Goal: Information Seeking & Learning: Learn about a topic

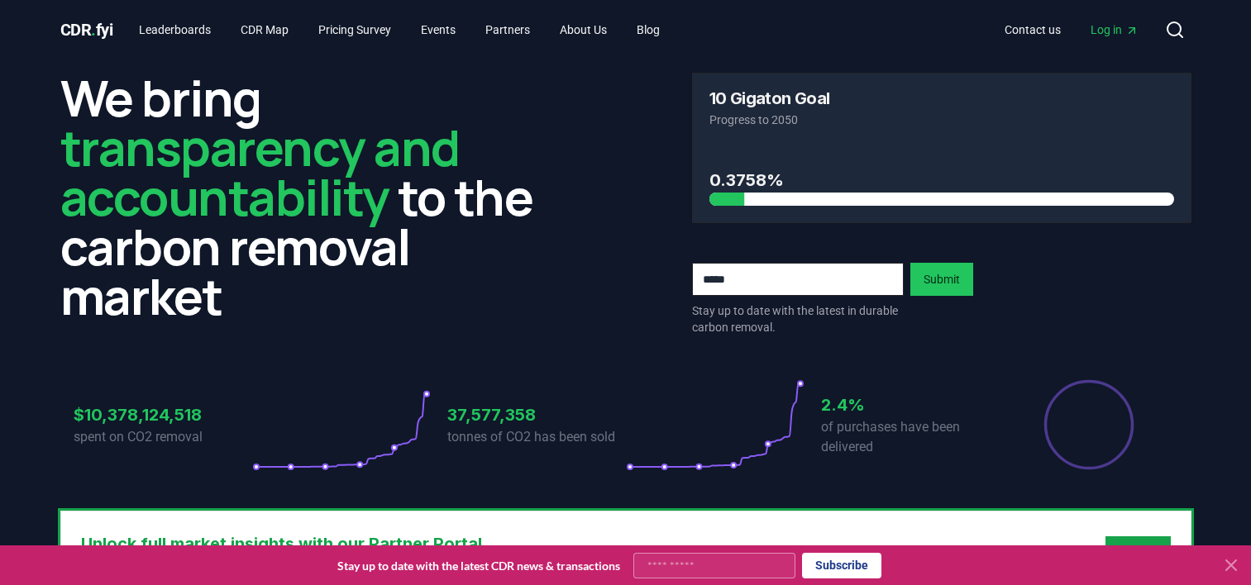
scroll to position [331, 0]
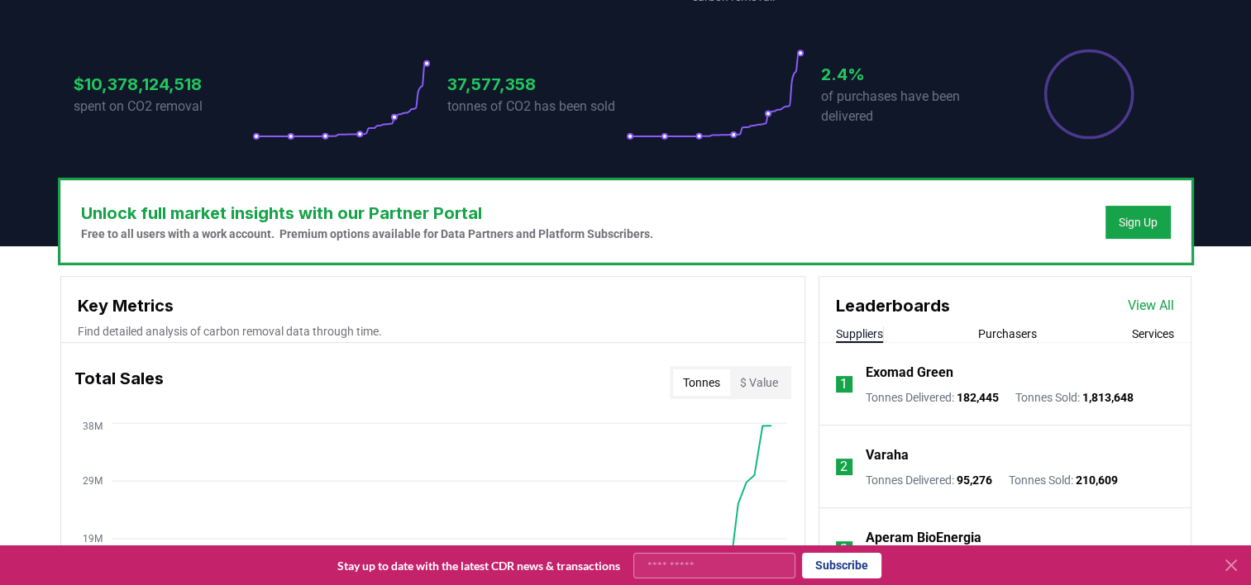
click at [949, 18] on div "$10,378,124,518 spent on CO2 removal 37,577,358 tonnes of CO2 has been sold 2.4…" at bounding box center [625, 84] width 1131 height 139
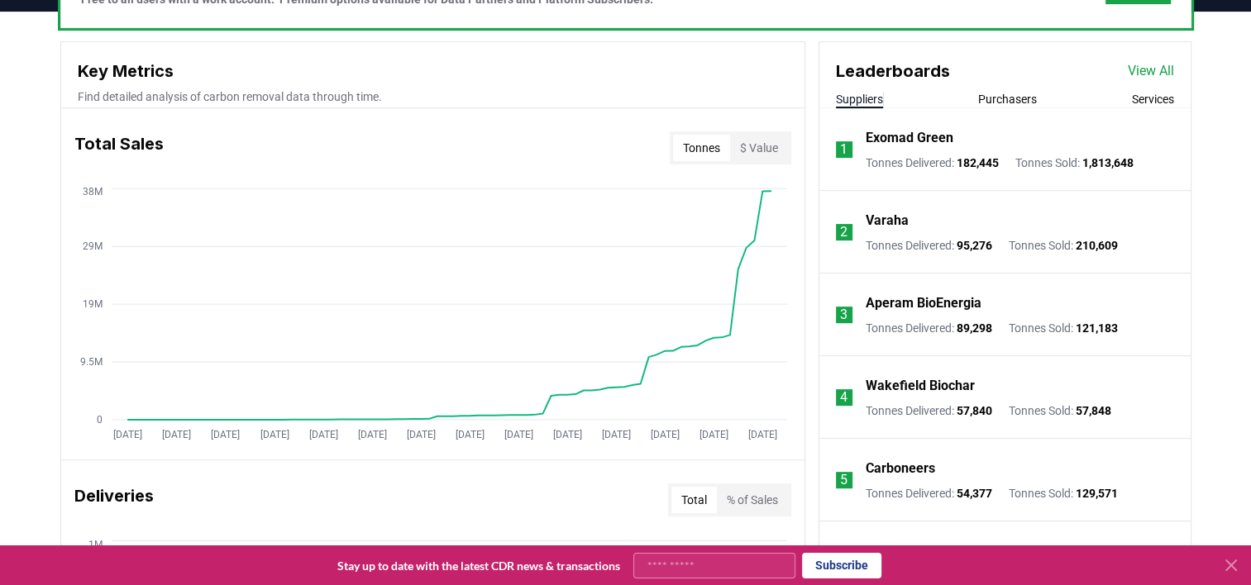
scroll to position [579, 0]
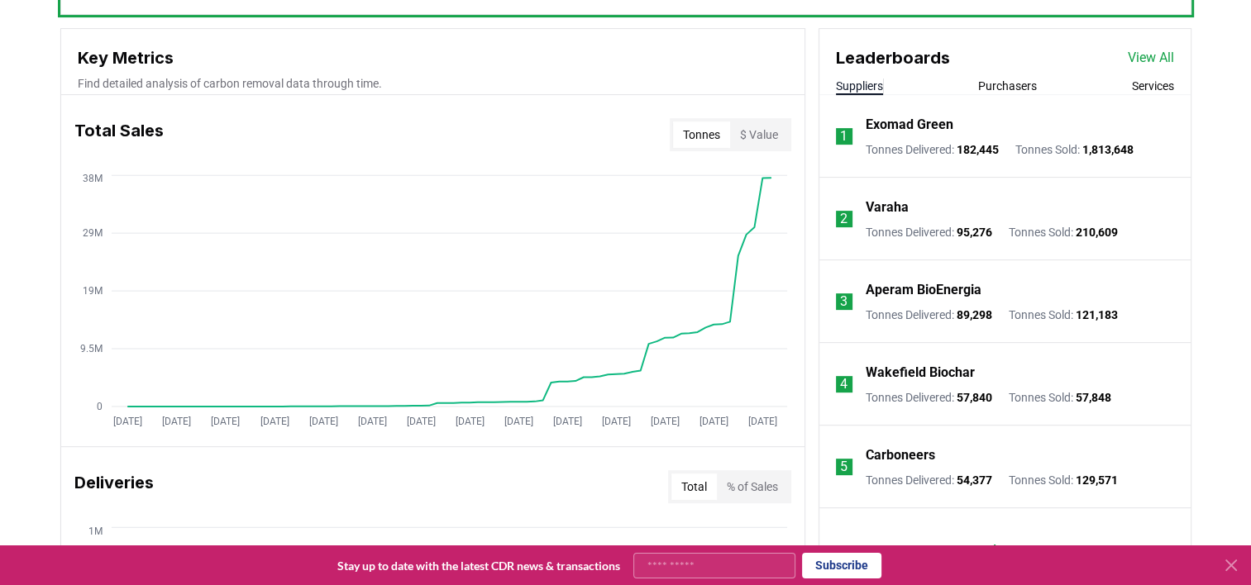
click at [1005, 80] on button "Purchasers" at bounding box center [1007, 86] width 59 height 17
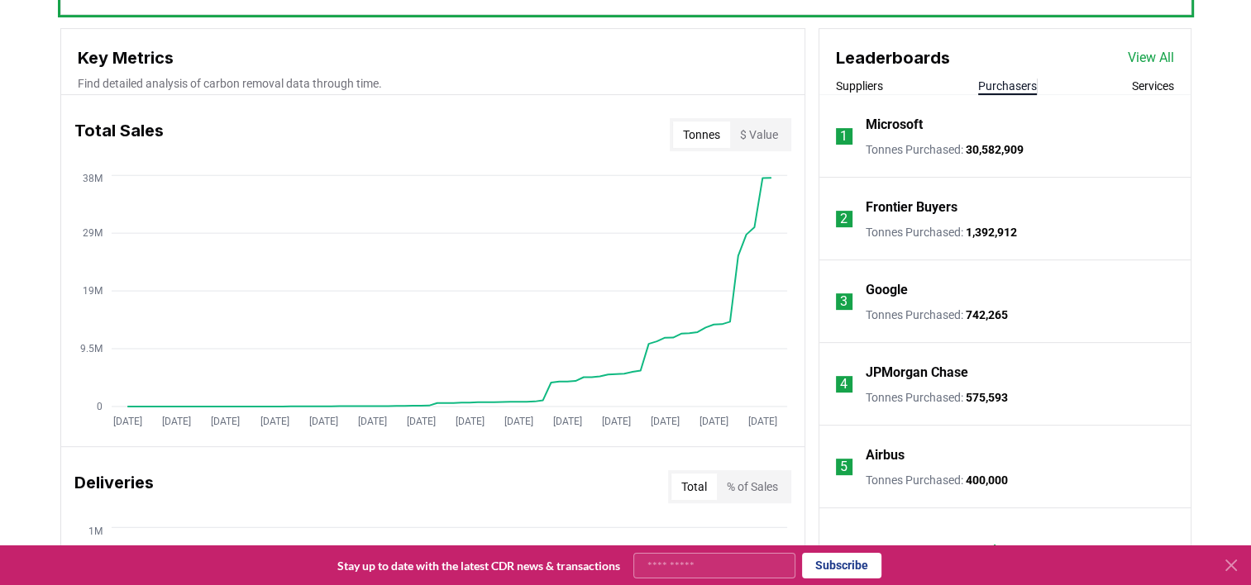
click at [890, 122] on p "Microsoft" at bounding box center [894, 125] width 57 height 20
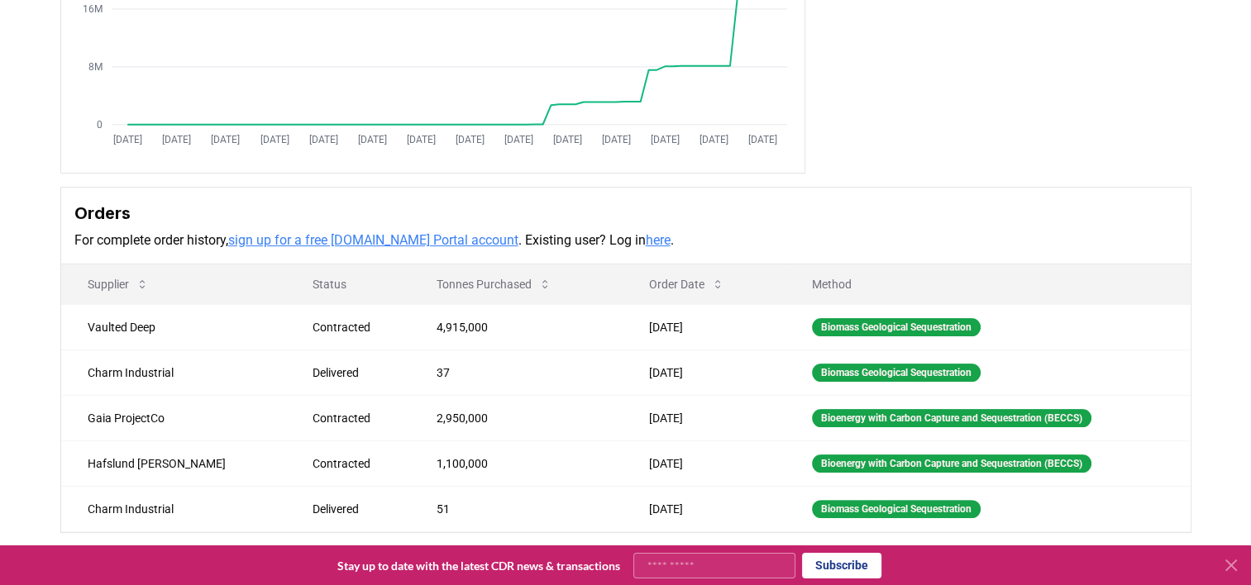
scroll to position [331, 0]
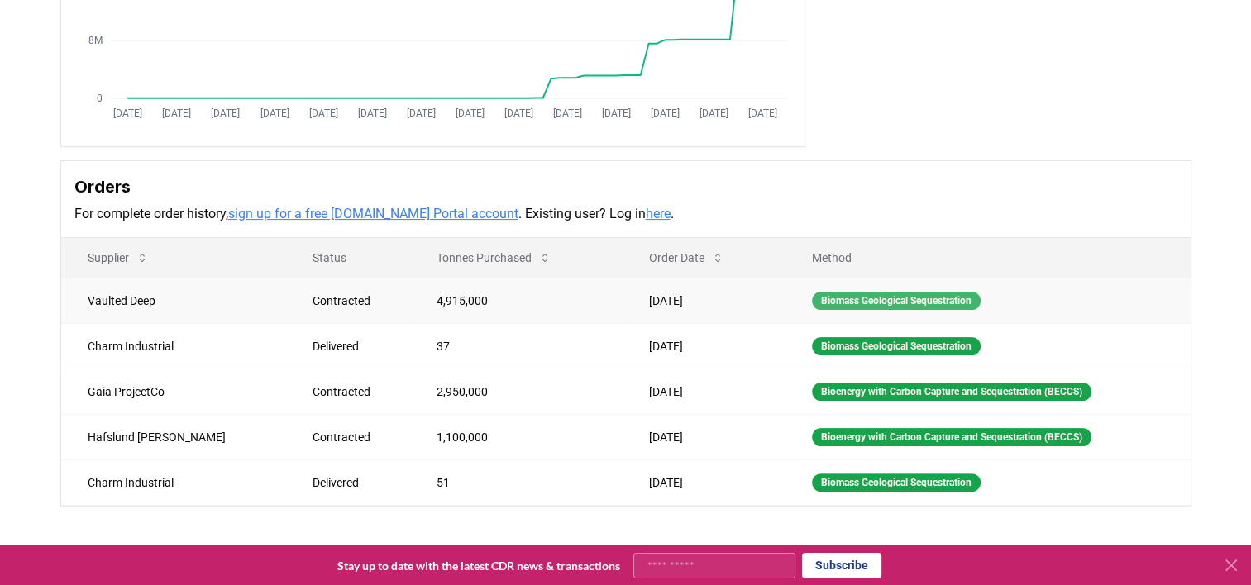
click at [817, 301] on div "Biomass Geological Sequestration" at bounding box center [896, 301] width 169 height 18
click at [812, 301] on div "Biomass Geological Sequestration" at bounding box center [896, 301] width 169 height 18
click at [142, 298] on td "Vaulted Deep" at bounding box center [174, 300] width 226 height 45
